Goal: Navigation & Orientation: Find specific page/section

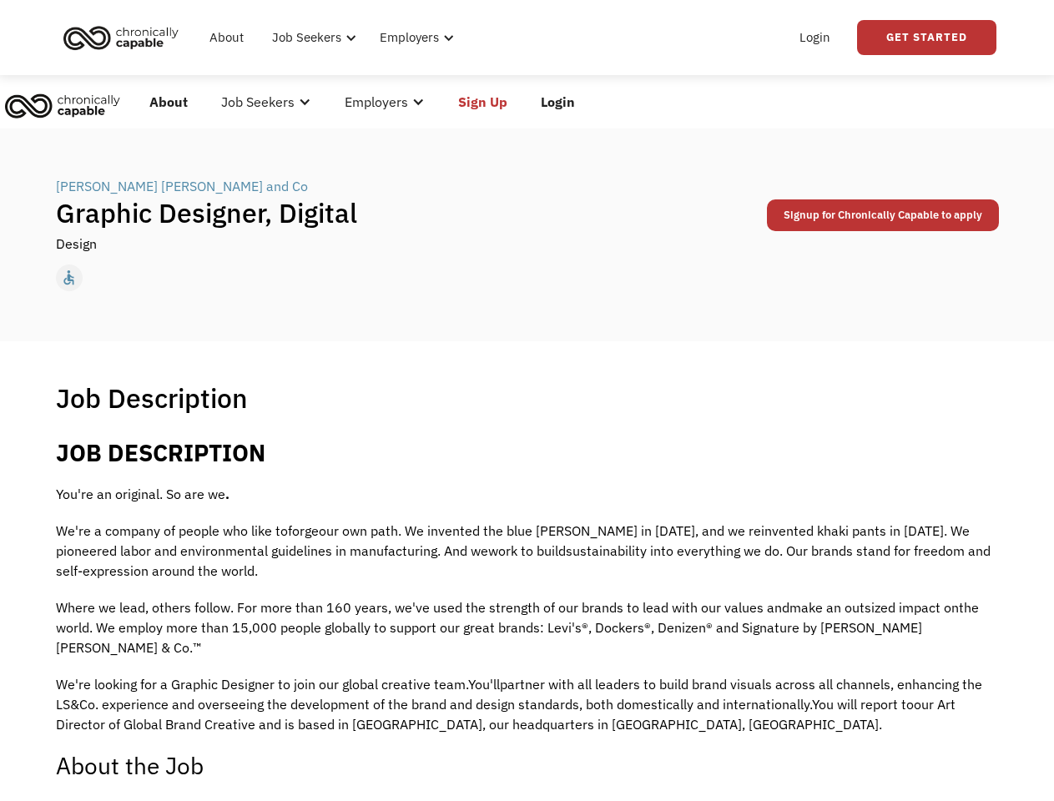
click at [527, 401] on div "Job Description Filter using keywords Search" at bounding box center [527, 397] width 943 height 33
click at [333, 38] on div "Job Seekers" at bounding box center [308, 38] width 69 height 20
click at [311, 38] on div "Job Seekers" at bounding box center [308, 38] width 69 height 20
click at [413, 38] on div "Employers" at bounding box center [410, 38] width 59 height 20
click at [926, 38] on link "Get Started" at bounding box center [926, 37] width 139 height 35
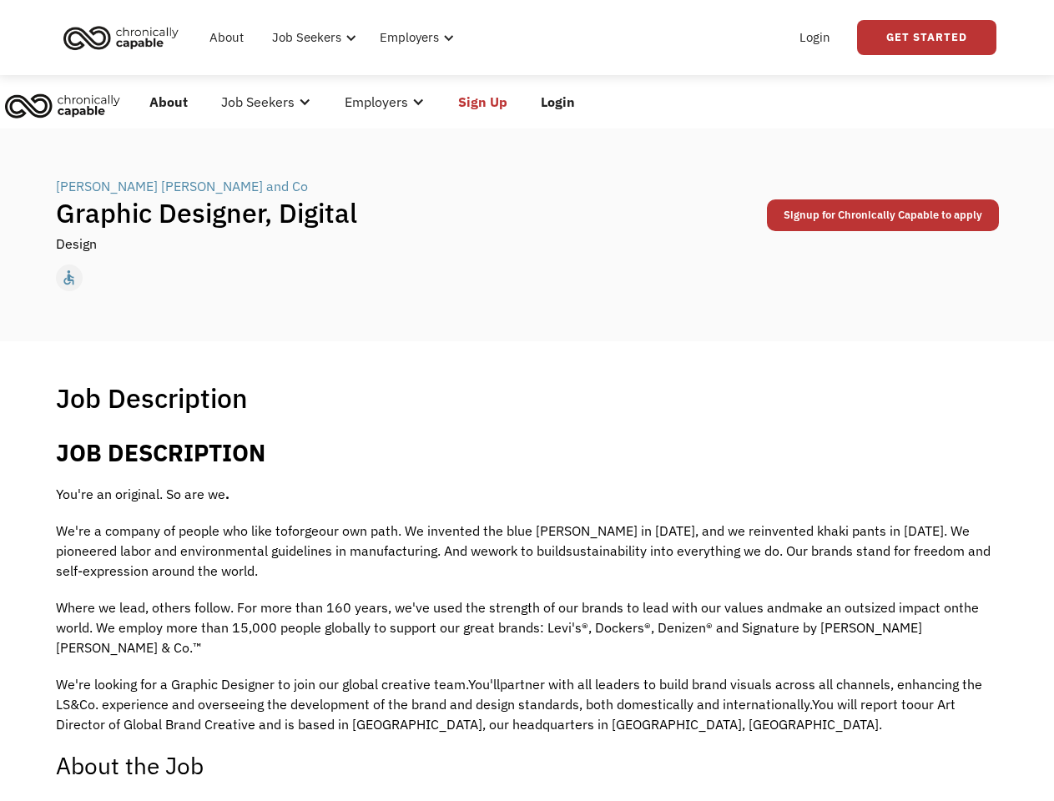
click at [361, 102] on div "Employers" at bounding box center [376, 102] width 63 height 20
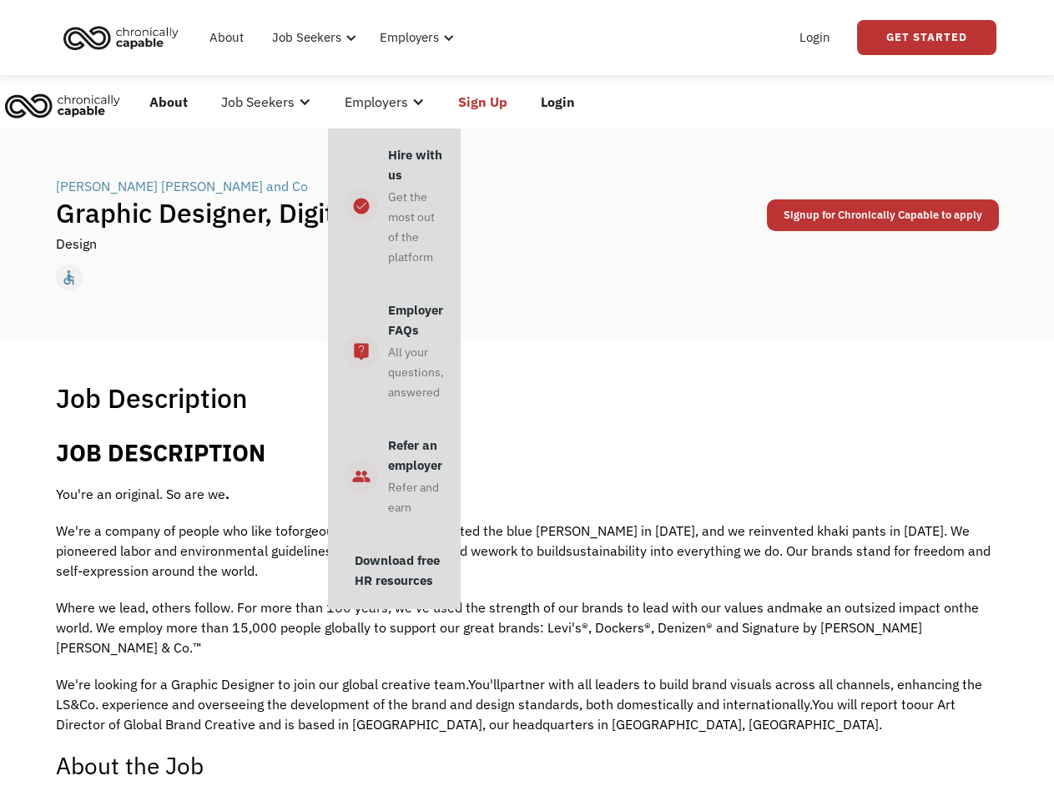
click at [266, 102] on div "Job Seekers" at bounding box center [257, 102] width 73 height 20
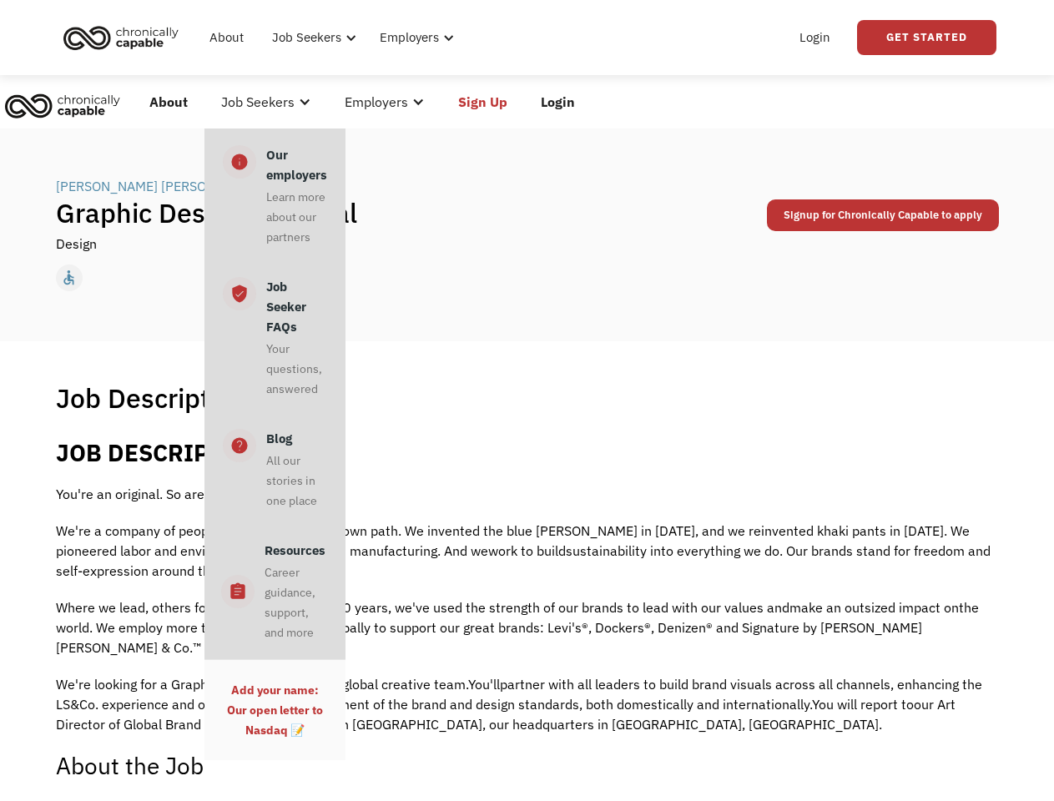
click at [385, 102] on div "Employers" at bounding box center [376, 102] width 63 height 20
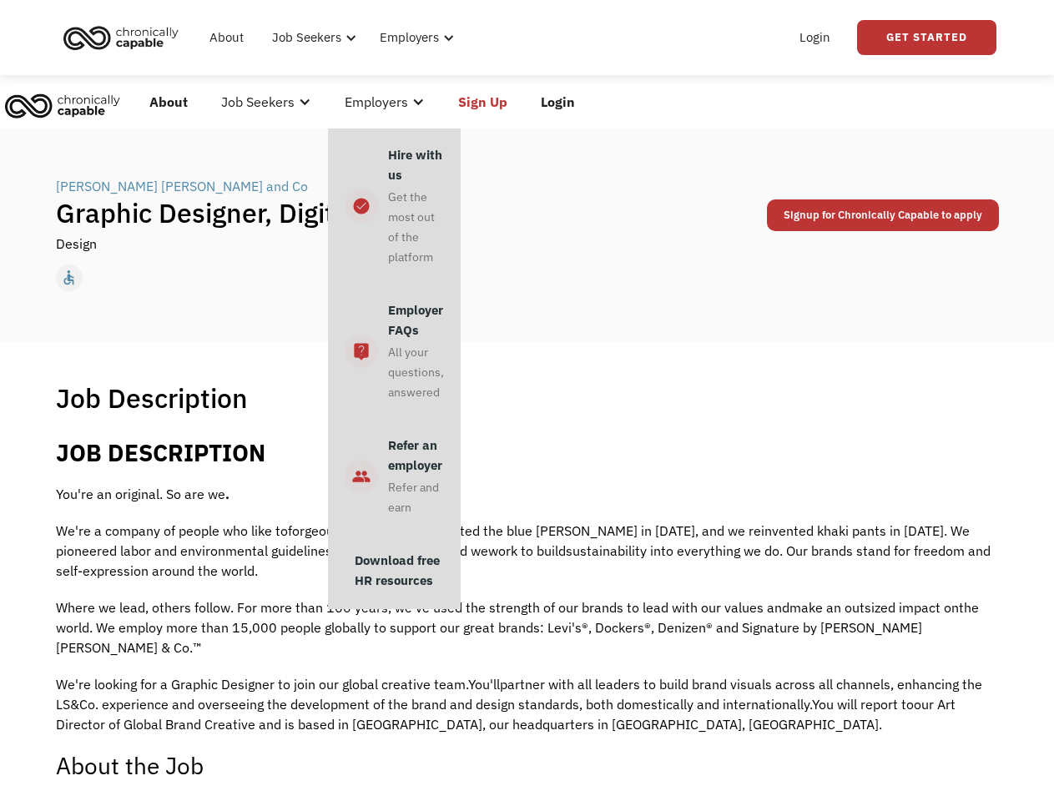
click at [482, 102] on link "Sign Up" at bounding box center [483, 101] width 83 height 53
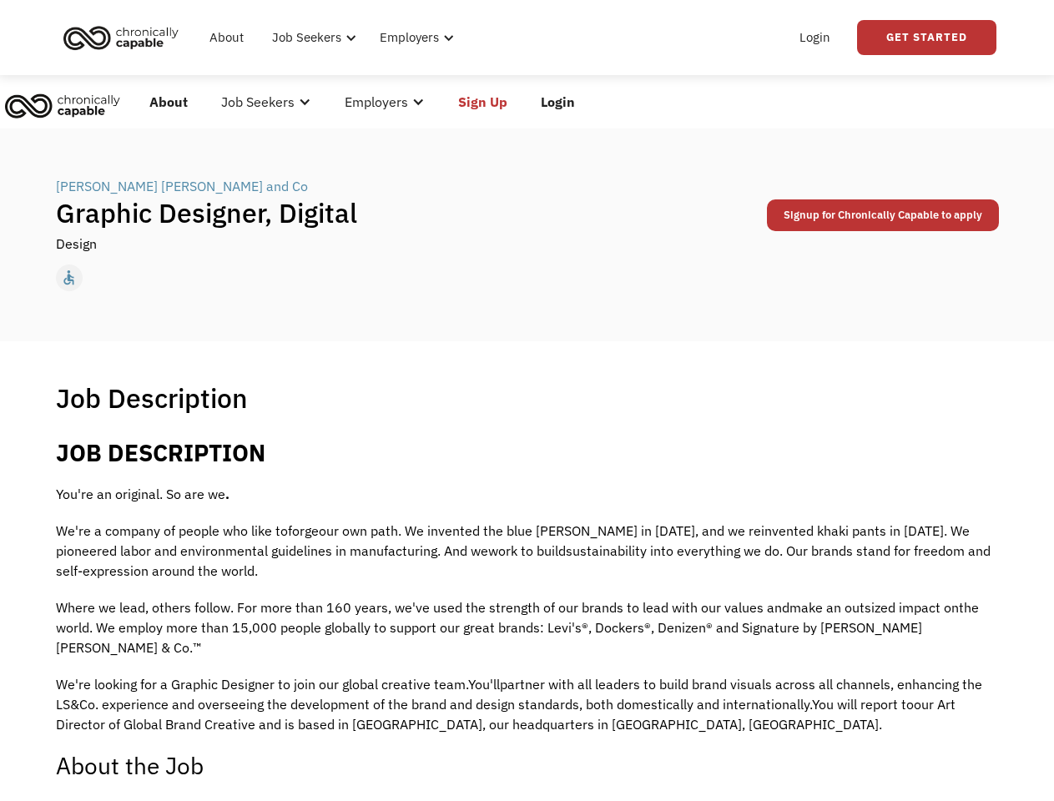
click at [558, 102] on link "Login" at bounding box center [558, 101] width 68 height 53
